Goal: Task Accomplishment & Management: Use online tool/utility

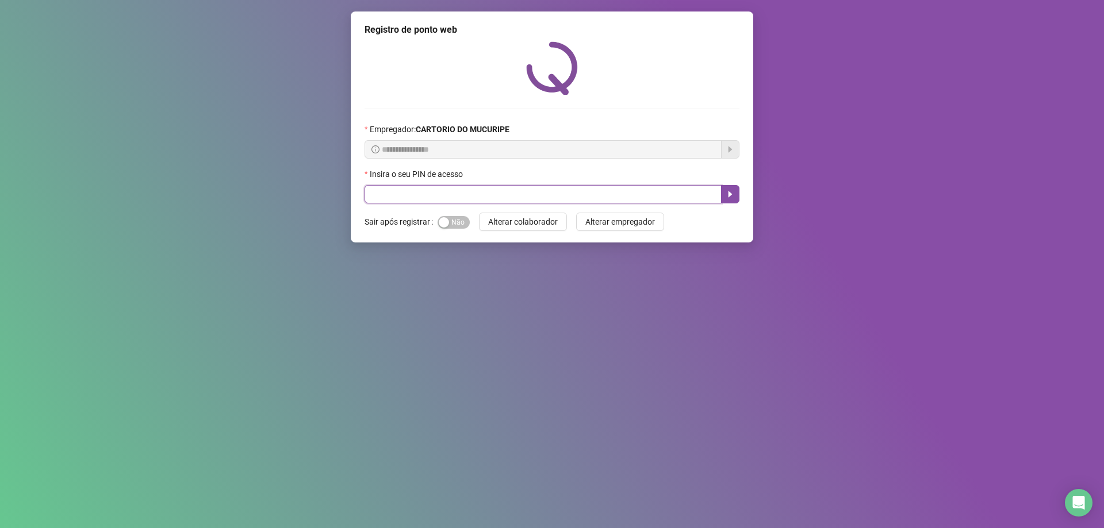
click at [511, 190] on input "text" at bounding box center [542, 194] width 357 height 18
type input "*****"
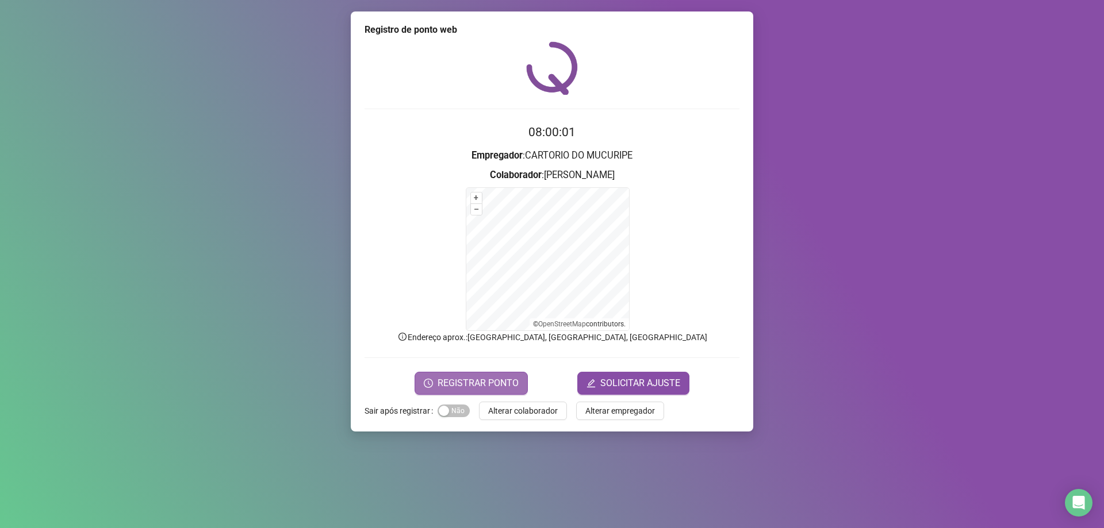
click at [466, 381] on span "REGISTRAR PONTO" at bounding box center [477, 383] width 81 height 14
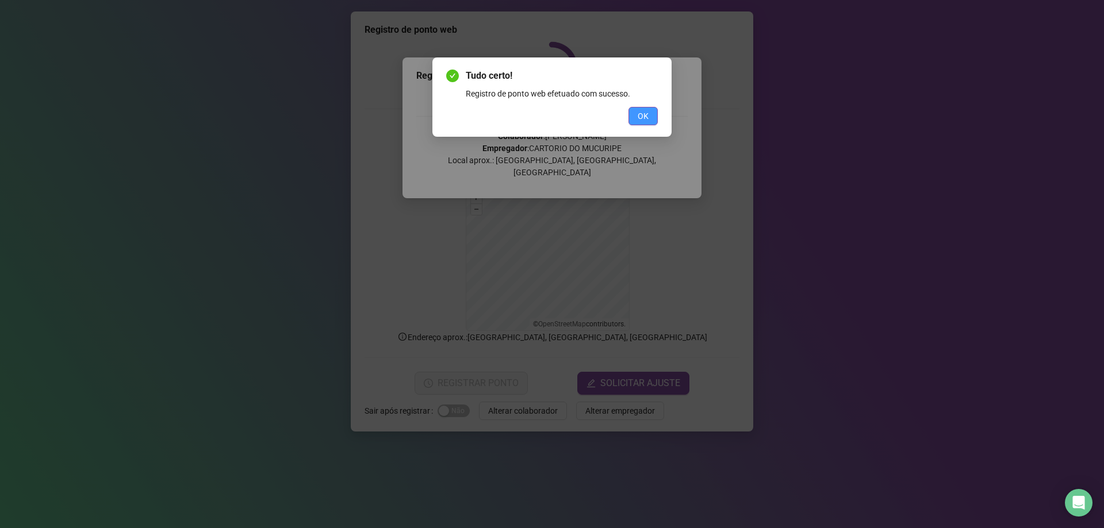
click at [653, 107] on button "OK" at bounding box center [642, 116] width 29 height 18
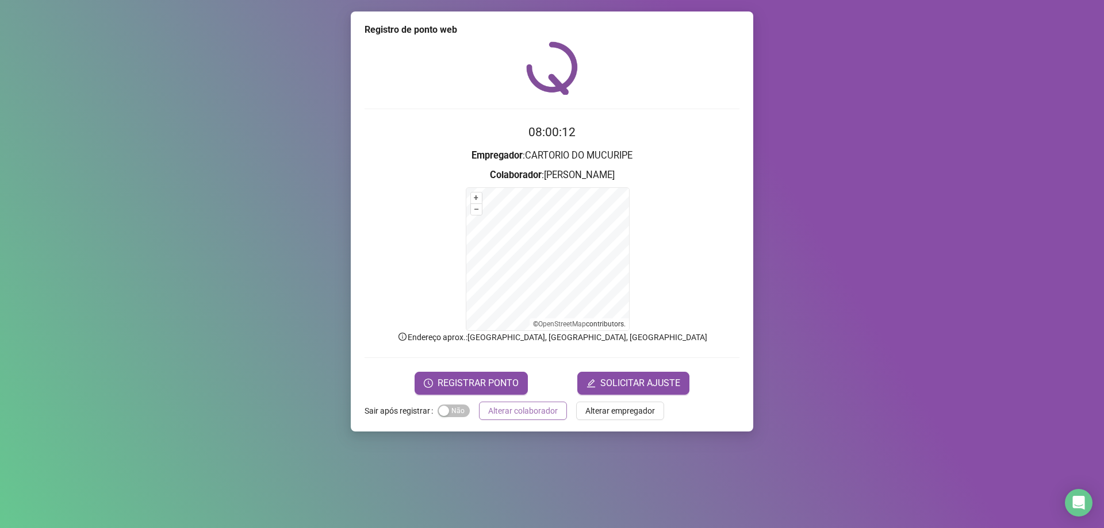
click at [503, 408] on span "Alterar colaborador" at bounding box center [523, 411] width 70 height 13
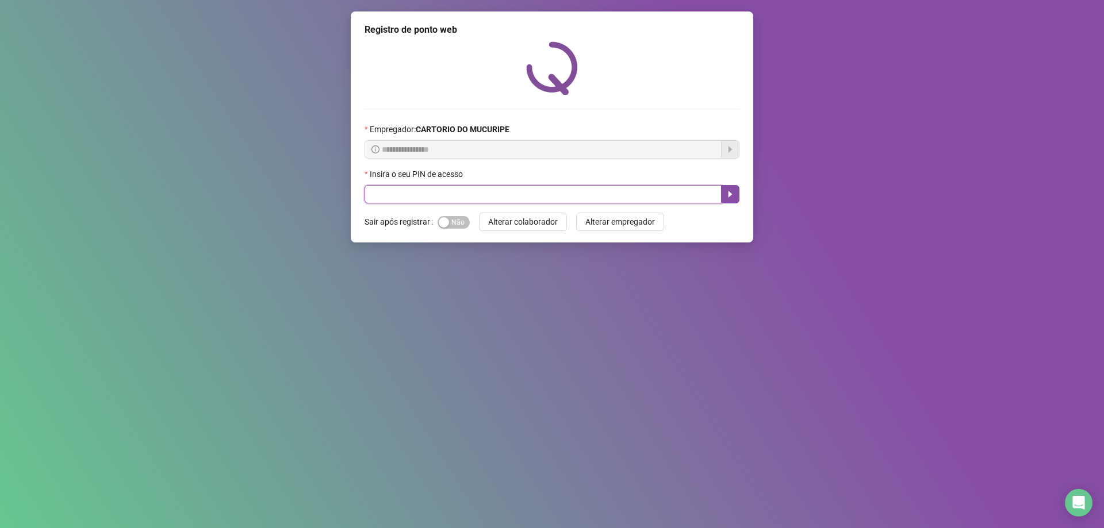
click at [507, 193] on input "text" at bounding box center [542, 194] width 357 height 18
type input "*****"
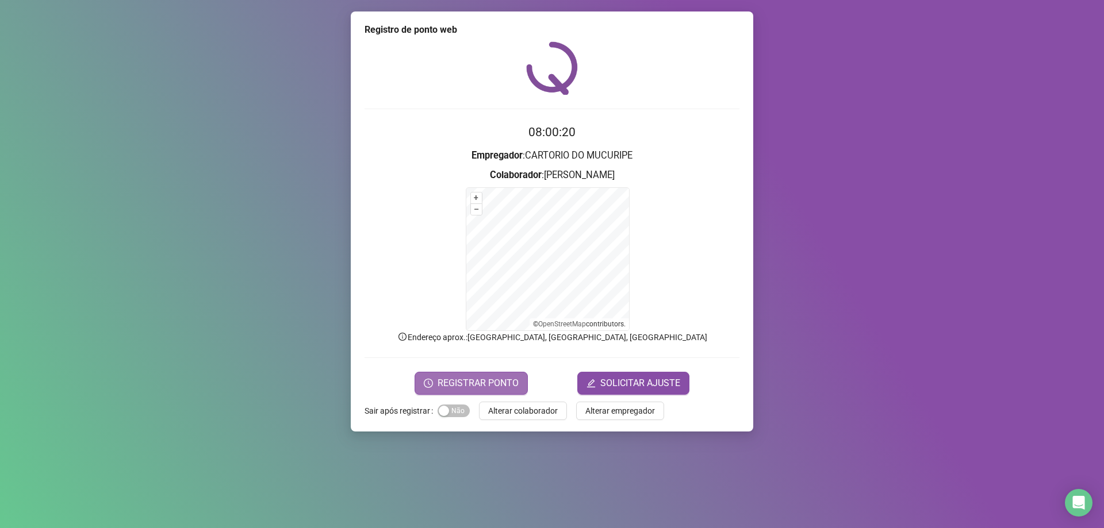
click at [449, 393] on button "REGISTRAR PONTO" at bounding box center [470, 383] width 113 height 23
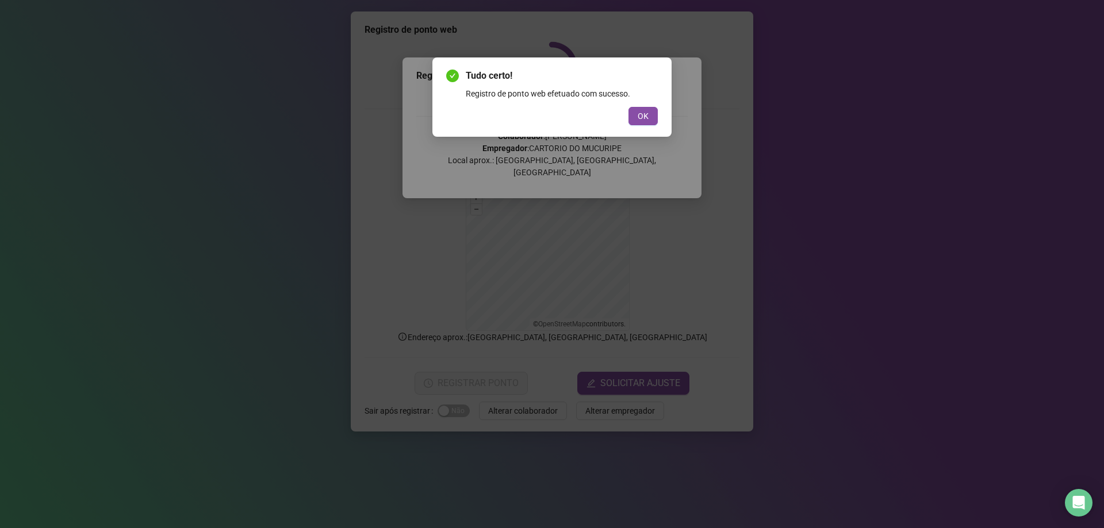
click at [649, 110] on button "OK" at bounding box center [642, 116] width 29 height 18
click at [639, 118] on span "OK" at bounding box center [642, 116] width 11 height 13
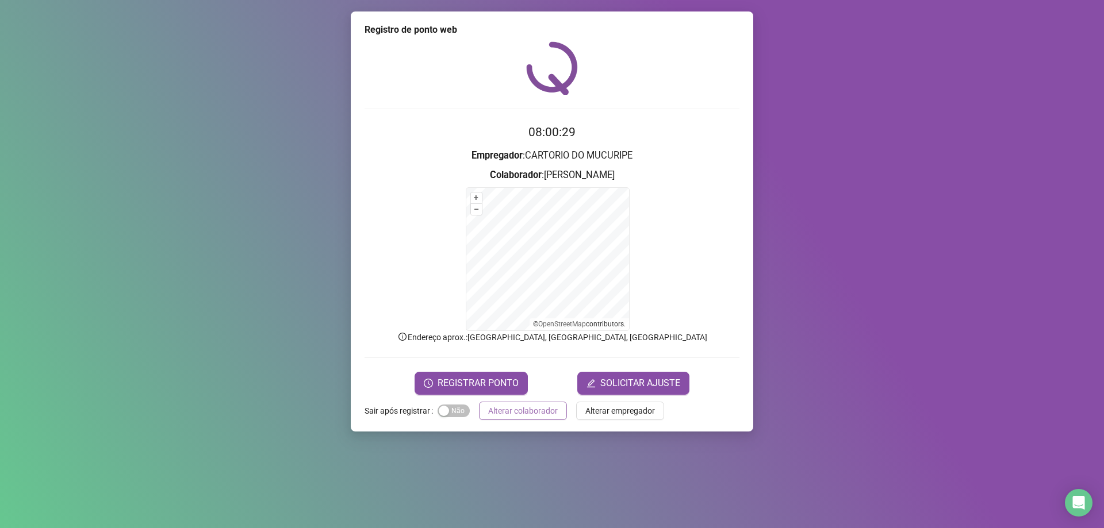
click at [502, 414] on span "Alterar colaborador" at bounding box center [523, 411] width 70 height 13
click at [508, 412] on div "Registro de ponto web 08:00:29 Empregador : CARTORIO DO MUCURIPE Colaborador : …" at bounding box center [552, 264] width 1104 height 528
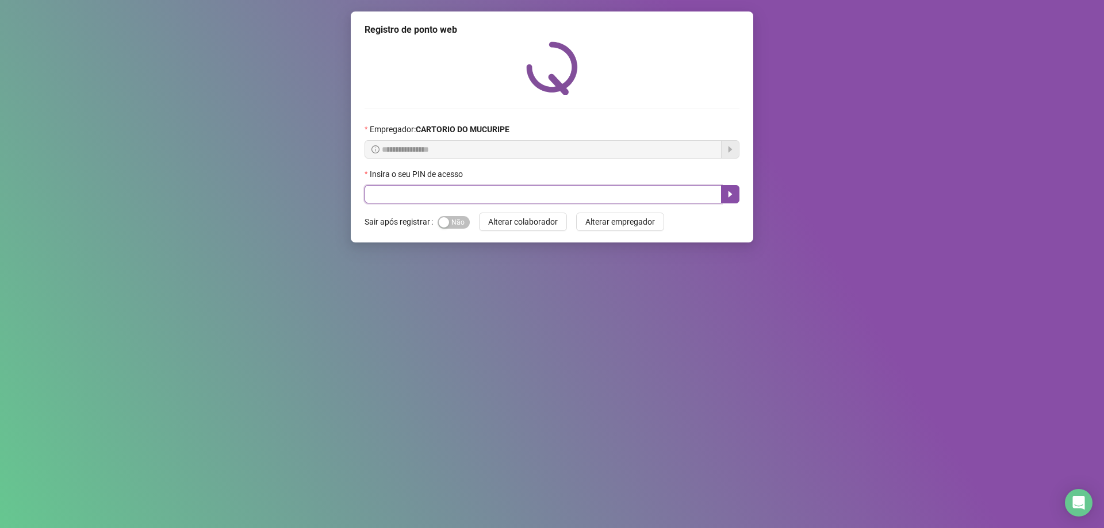
click at [421, 191] on input "text" at bounding box center [542, 194] width 357 height 18
